Goal: Information Seeking & Learning: Learn about a topic

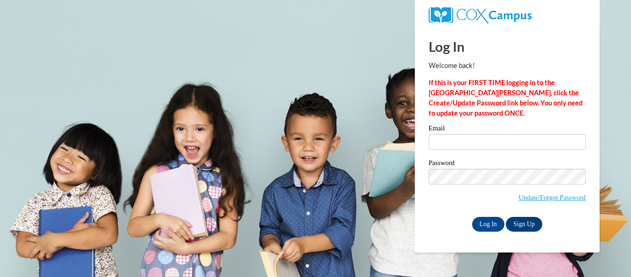
type input "smccormick@clintonville.k12.wi.us"
click at [484, 221] on input "Log In" at bounding box center [488, 224] width 32 height 15
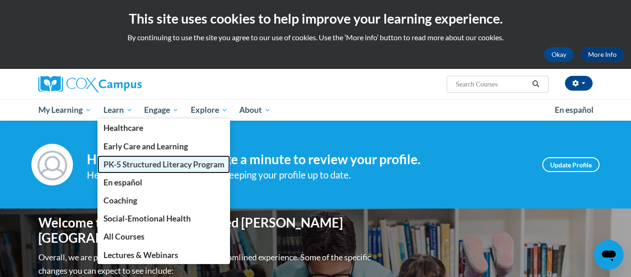
click at [120, 165] on span "PK-5 Structured Literacy Program" at bounding box center [164, 164] width 121 height 10
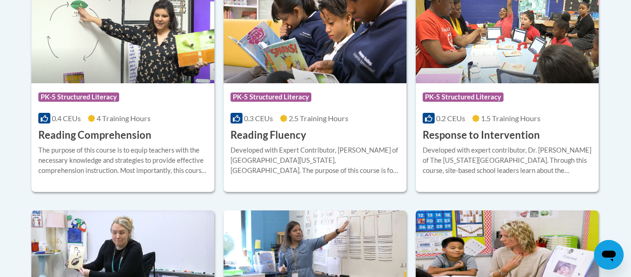
scroll to position [914, 0]
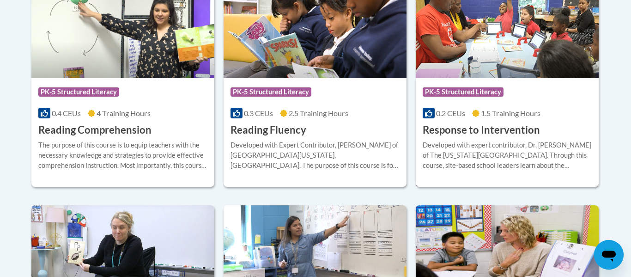
click at [446, 129] on h3 "Response to Intervention" at bounding box center [481, 130] width 117 height 14
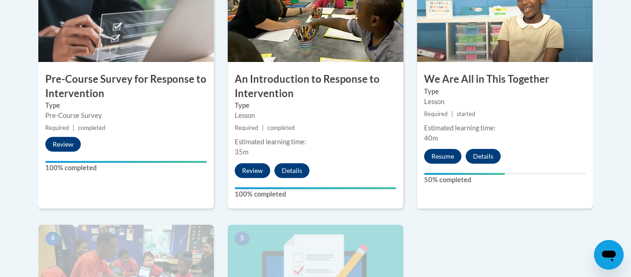
scroll to position [343, 0]
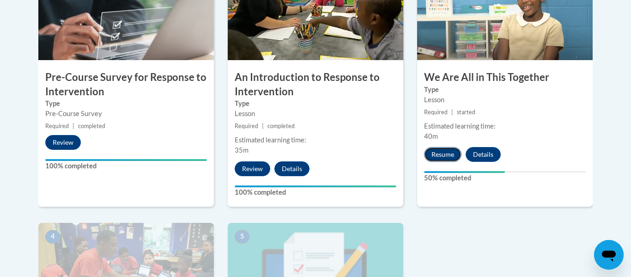
click at [440, 156] on button "Resume" at bounding box center [442, 154] width 37 height 15
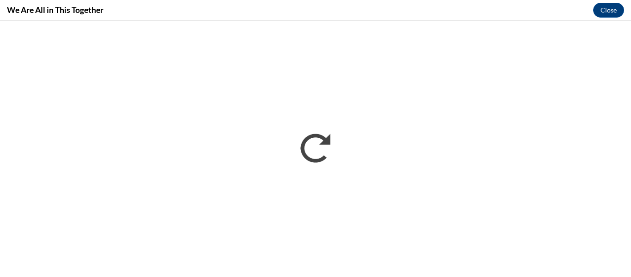
scroll to position [0, 0]
